Goal: Information Seeking & Learning: Learn about a topic

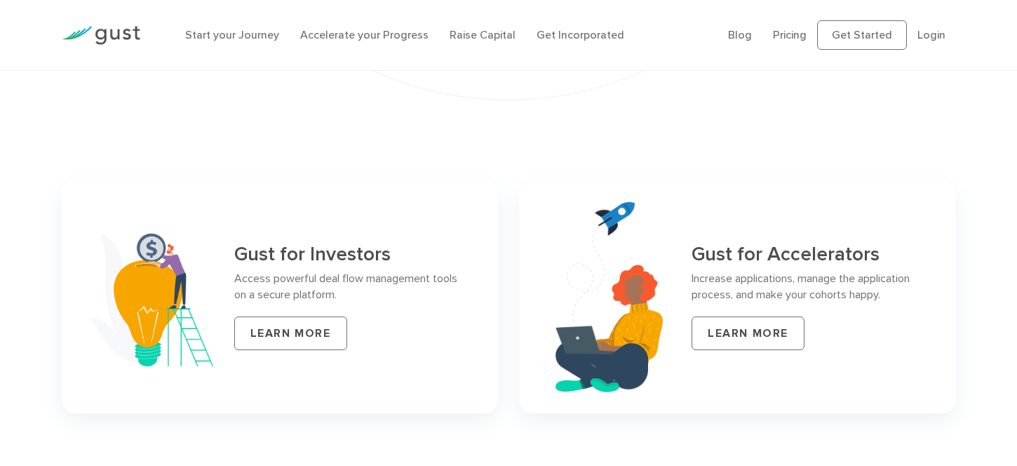
scroll to position [5669, 0]
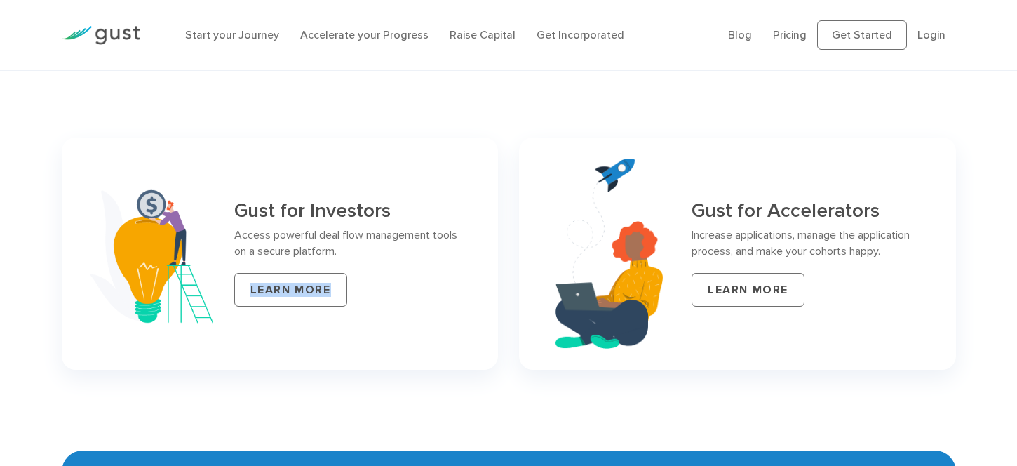
click at [70, 265] on div "Gust for Investors Access powerful deal flow management tools on a secure platf…" at bounding box center [280, 254] width 437 height 232
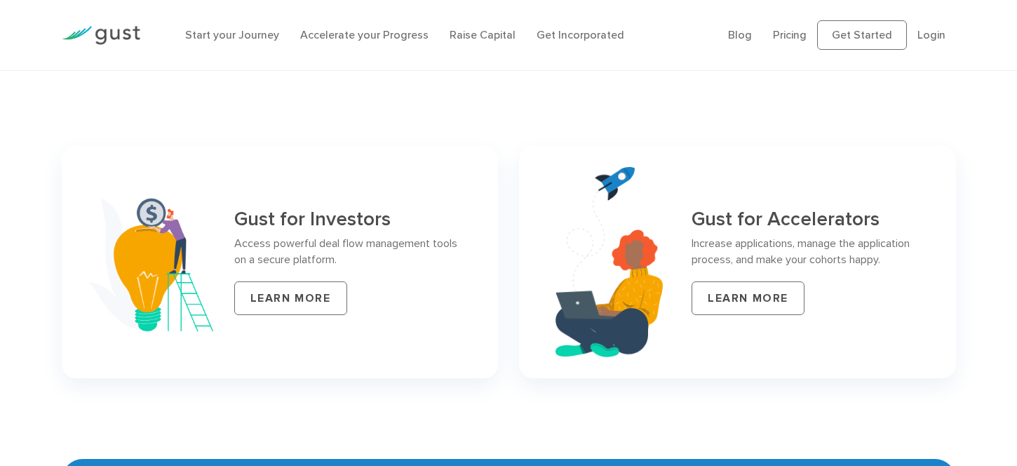
scroll to position [5663, 0]
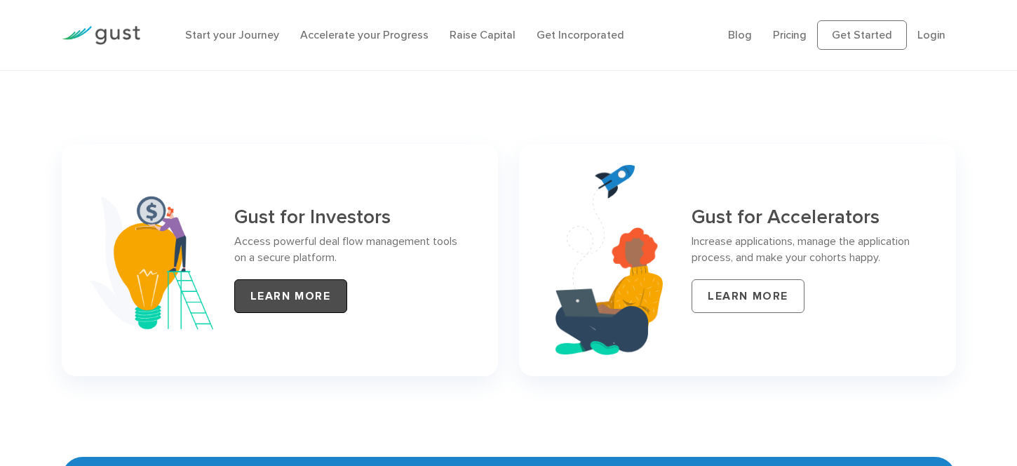
click at [276, 279] on link "LEARN MORE" at bounding box center [290, 296] width 113 height 34
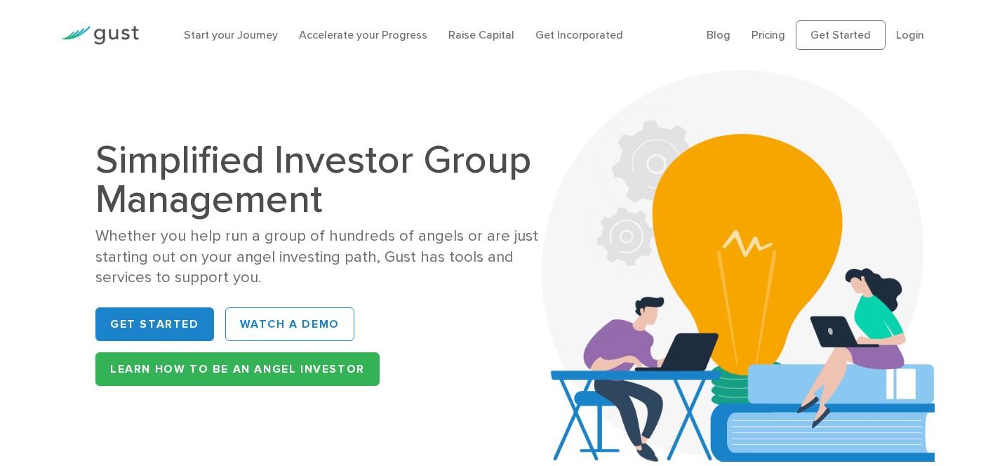
click at [108, 37] on img at bounding box center [99, 35] width 79 height 19
